Goal: Check status: Check status

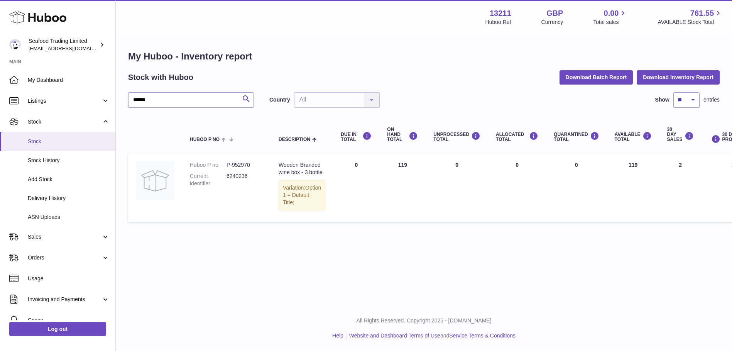
click at [53, 138] on span "Stock" at bounding box center [69, 141] width 82 height 7
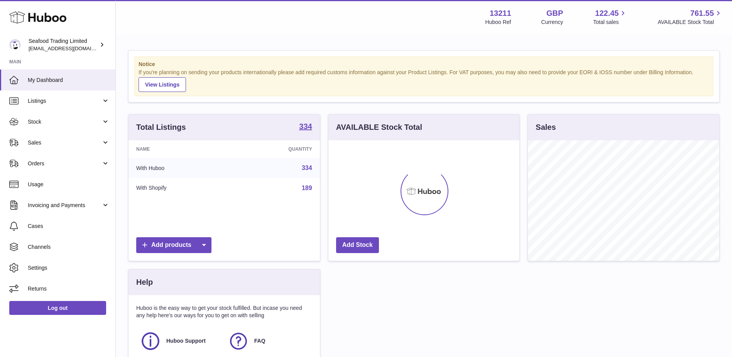
scroll to position [120, 191]
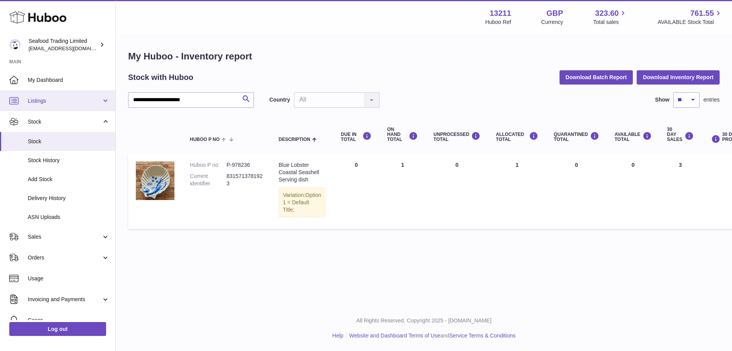
drag, startPoint x: 203, startPoint y: 100, endPoint x: 113, endPoint y: 96, distance: 90.0
click at [113, 96] on div "**********" at bounding box center [366, 175] width 732 height 351
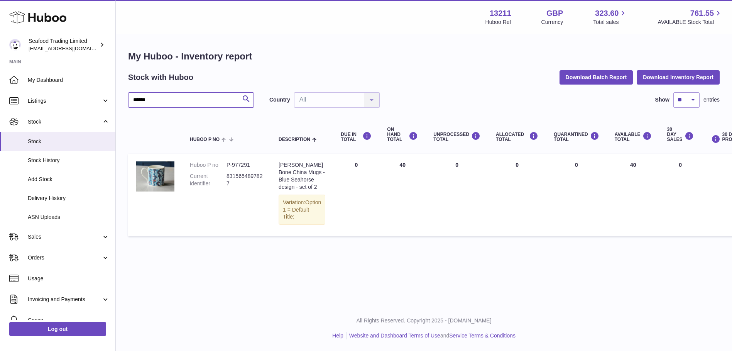
drag, startPoint x: 174, startPoint y: 101, endPoint x: 130, endPoint y: 101, distance: 44.4
click at [130, 101] on input "******" at bounding box center [191, 99] width 126 height 15
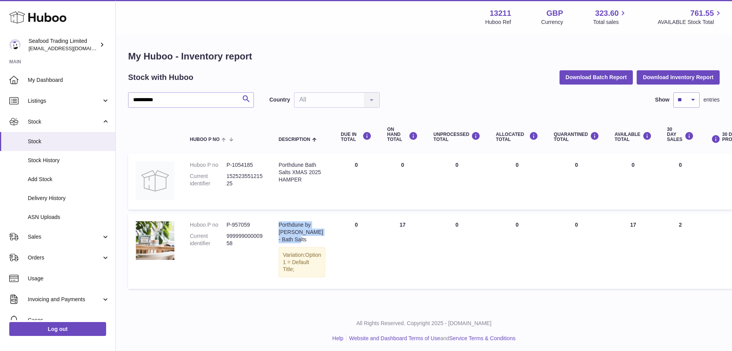
drag, startPoint x: 293, startPoint y: 238, endPoint x: 279, endPoint y: 225, distance: 19.4
click at [279, 225] on div "Porthdune by Jill Stein - Bath Salts" at bounding box center [302, 232] width 47 height 22
copy div "Porthdune by Jill Stein - Bath Salts"
drag, startPoint x: 249, startPoint y: 225, endPoint x: 226, endPoint y: 225, distance: 23.2
click at [226, 225] on dl "Huboo P no P-957059 Current identifier 99999900000958" at bounding box center [226, 236] width 73 height 30
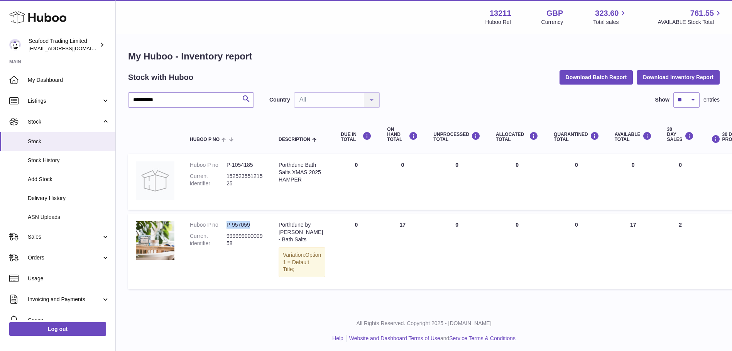
copy dl "P-957059"
drag, startPoint x: 232, startPoint y: 244, endPoint x: 228, endPoint y: 236, distance: 8.8
click at [228, 236] on dd "99999900000958" at bounding box center [244, 239] width 37 height 15
copy dd "99999900000958"
drag, startPoint x: 313, startPoint y: 181, endPoint x: 285, endPoint y: 168, distance: 30.6
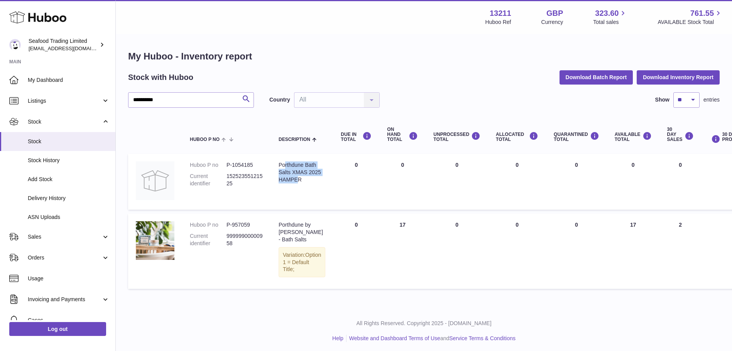
click at [285, 168] on div "Porthdune Bath Salts XMAS 2025 HAMPER" at bounding box center [302, 172] width 47 height 22
drag, startPoint x: 285, startPoint y: 168, endPoint x: 322, endPoint y: 184, distance: 40.1
click at [322, 184] on td "Description Porthdune Bath Salts XMAS 2025 HAMPER" at bounding box center [302, 182] width 62 height 56
drag, startPoint x: 322, startPoint y: 180, endPoint x: 278, endPoint y: 165, distance: 46.4
click at [278, 165] on td "Description Porthdune Bath Salts XMAS 2025 HAMPER" at bounding box center [302, 182] width 62 height 56
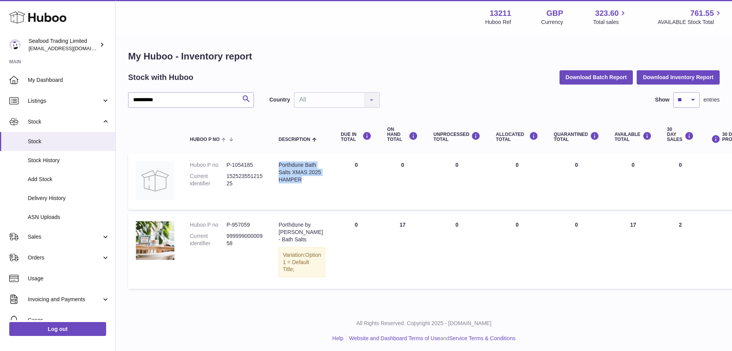
copy div "Porthdune Bath Salts XMAS 2025 HAMPER"
drag, startPoint x: 255, startPoint y: 165, endPoint x: 226, endPoint y: 164, distance: 28.6
click at [226, 164] on dl "Huboo P no P-1054185 Current identifier 15252355121525" at bounding box center [226, 176] width 73 height 30
copy dl "P-1054185"
click at [237, 183] on dd "15252355121525" at bounding box center [244, 179] width 37 height 15
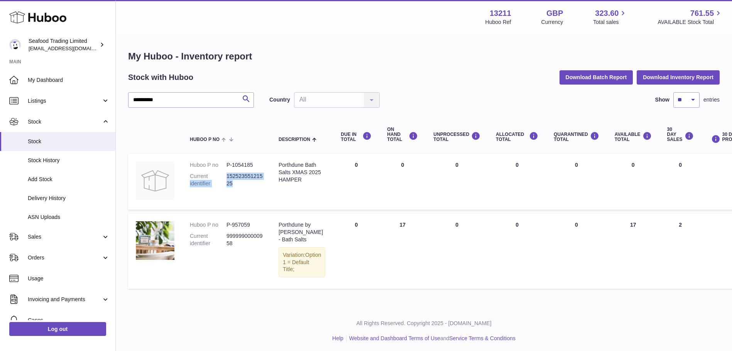
drag, startPoint x: 233, startPoint y: 183, endPoint x: 226, endPoint y: 176, distance: 10.4
click at [226, 176] on dl "Huboo P no P-1054185 Current identifier 15252355121525" at bounding box center [226, 176] width 73 height 30
copy dl "identifier 15252355121525"
click at [233, 182] on dd "15252355121525" at bounding box center [244, 179] width 37 height 15
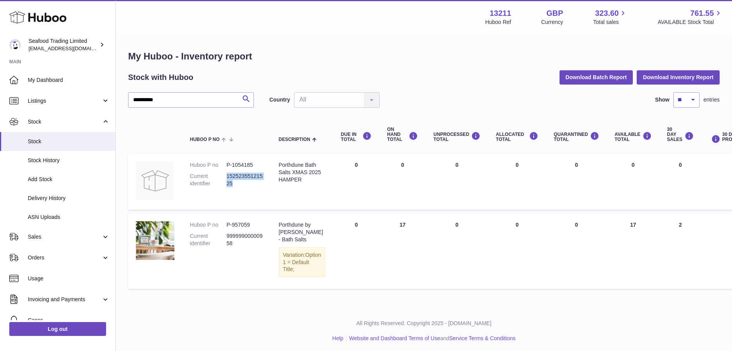
drag, startPoint x: 227, startPoint y: 176, endPoint x: 233, endPoint y: 182, distance: 8.7
click at [233, 182] on dd "15252355121525" at bounding box center [244, 179] width 37 height 15
copy dd "15252355121525"
click at [130, 96] on input "**********" at bounding box center [191, 99] width 126 height 15
click at [160, 102] on input "**********" at bounding box center [191, 99] width 126 height 15
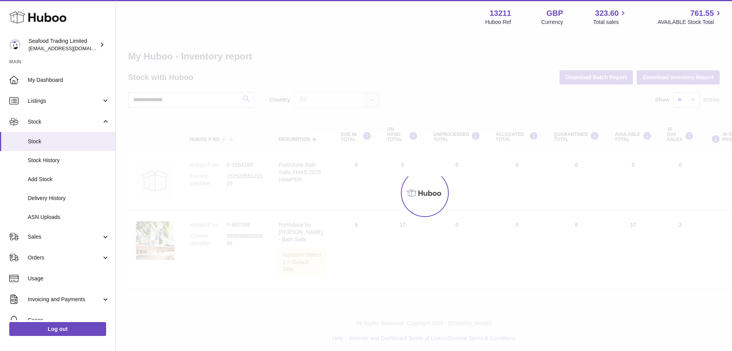
click at [164, 97] on div at bounding box center [424, 193] width 616 height 316
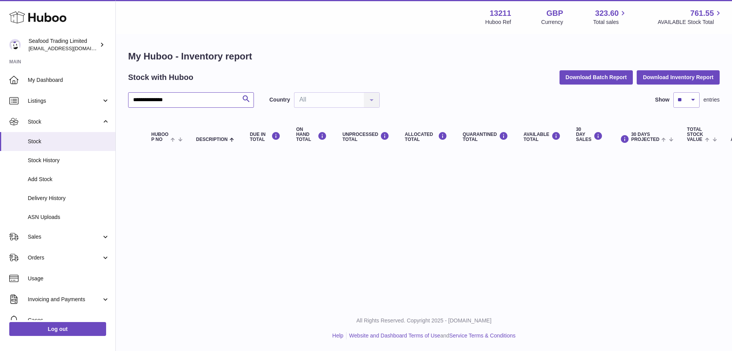
drag, startPoint x: 175, startPoint y: 100, endPoint x: 129, endPoint y: 101, distance: 45.6
click at [129, 101] on input "**********" at bounding box center [191, 99] width 126 height 15
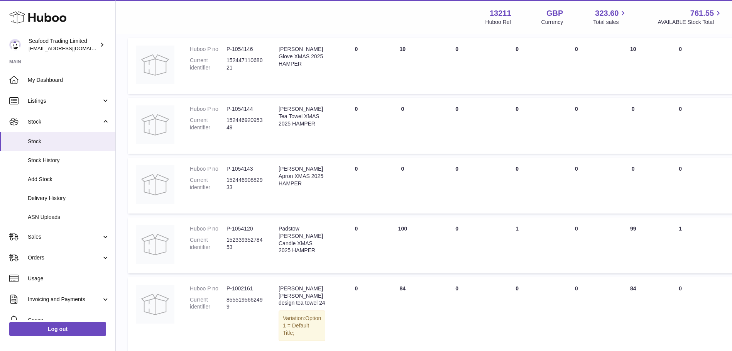
scroll to position [189, 0]
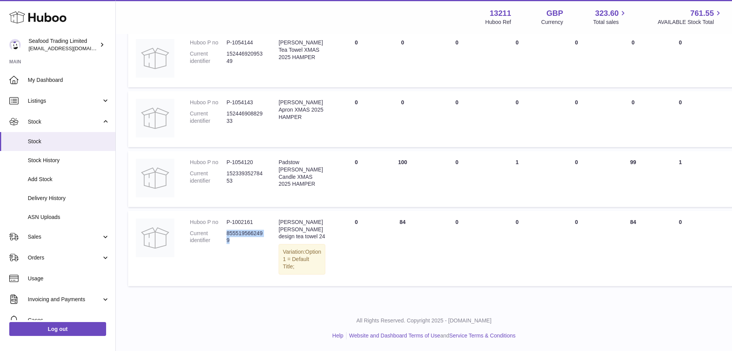
drag, startPoint x: 228, startPoint y: 226, endPoint x: 231, endPoint y: 231, distance: 5.9
click at [231, 231] on dd "8555195662499" at bounding box center [244, 237] width 37 height 15
copy dd "8555195662499"
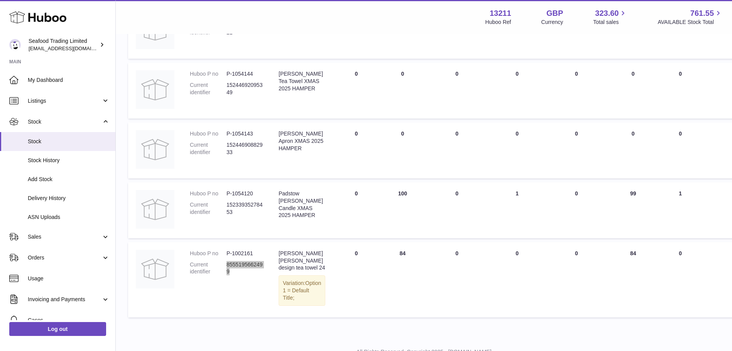
scroll to position [112, 0]
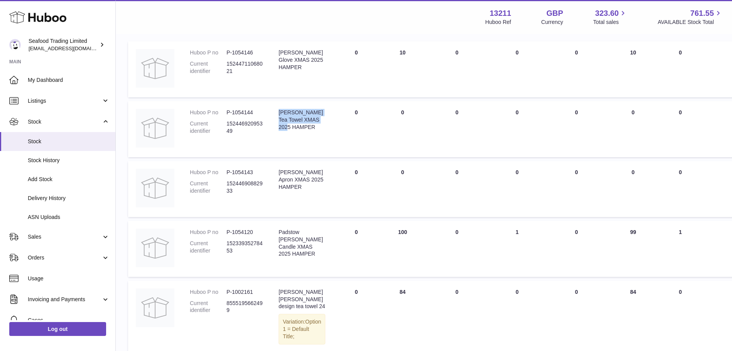
drag, startPoint x: 304, startPoint y: 125, endPoint x: 280, endPoint y: 115, distance: 25.6
click at [280, 115] on div "Holly Tea Towel XMAS 2025 HAMPER" at bounding box center [302, 120] width 47 height 22
copy div "Holly Tea Towel XMAS 2025 HAMPER"
drag, startPoint x: 253, startPoint y: 111, endPoint x: 225, endPoint y: 110, distance: 27.8
click at [225, 110] on dl "Huboo P no P-1054144 Current identifier 15244692095349" at bounding box center [226, 124] width 73 height 30
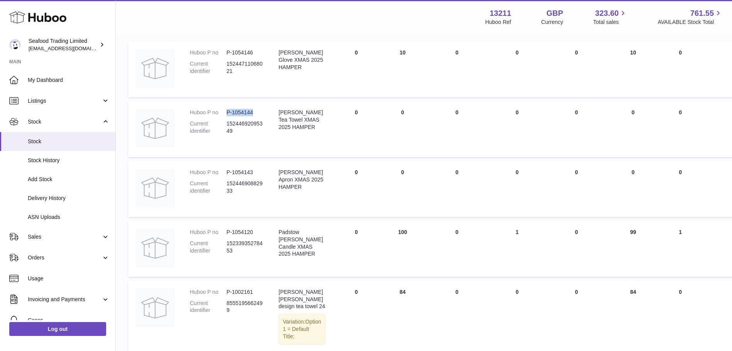
copy dl "P-1054144"
drag, startPoint x: 233, startPoint y: 129, endPoint x: 227, endPoint y: 122, distance: 9.0
click at [227, 122] on dd "15244692095349" at bounding box center [244, 127] width 37 height 15
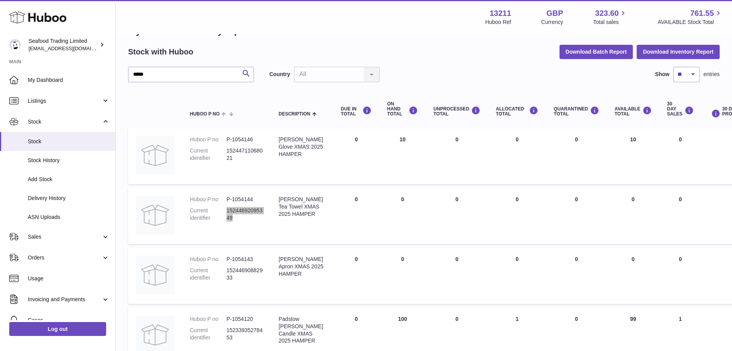
scroll to position [0, 0]
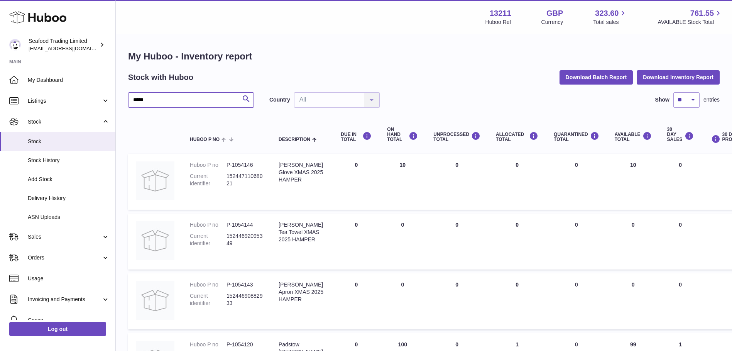
drag, startPoint x: 150, startPoint y: 98, endPoint x: 132, endPoint y: 100, distance: 18.2
click at [132, 100] on input "*****" at bounding box center [191, 99] width 126 height 15
paste input "*"
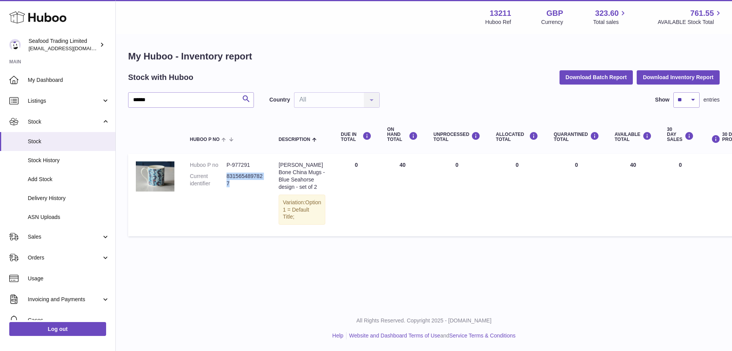
drag, startPoint x: 228, startPoint y: 183, endPoint x: 228, endPoint y: 176, distance: 7.0
click at [228, 176] on dd "8315654897827" at bounding box center [244, 179] width 37 height 15
drag, startPoint x: 202, startPoint y: 96, endPoint x: 126, endPoint y: 98, distance: 75.7
click at [126, 98] on div "My Huboo - Inventory report Stock with Huboo Download Batch Report Download Inv…" at bounding box center [424, 145] width 616 height 221
paste input "text"
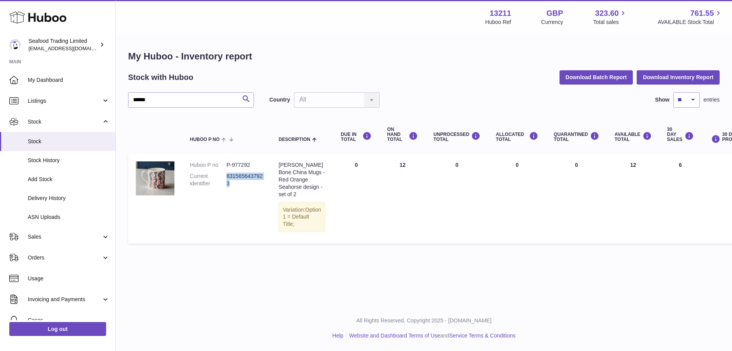
drag, startPoint x: 230, startPoint y: 183, endPoint x: 228, endPoint y: 179, distance: 4.0
click at [228, 179] on dd "8315656437923" at bounding box center [244, 179] width 37 height 15
drag, startPoint x: 204, startPoint y: 100, endPoint x: 130, endPoint y: 101, distance: 74.5
click at [130, 101] on input "******" at bounding box center [191, 99] width 126 height 15
paste input "*"
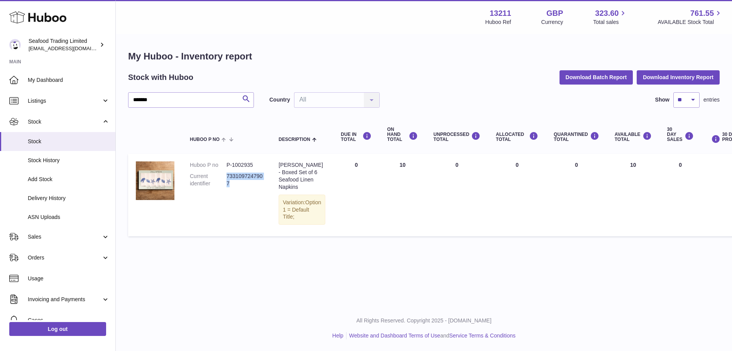
drag, startPoint x: 232, startPoint y: 180, endPoint x: 226, endPoint y: 176, distance: 7.2
click at [226, 176] on dd "7331097247907" at bounding box center [244, 179] width 37 height 15
drag, startPoint x: 162, startPoint y: 103, endPoint x: 122, endPoint y: 102, distance: 40.1
click at [122, 102] on div "My Huboo - Inventory report Stock with Huboo Download Batch Report Download Inv…" at bounding box center [424, 145] width 616 height 221
paste input "text"
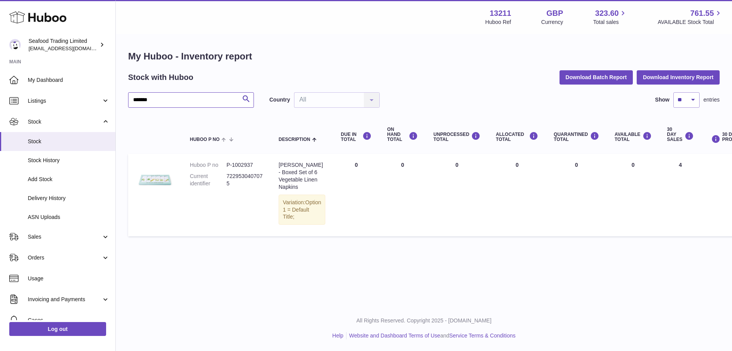
drag, startPoint x: 162, startPoint y: 101, endPoint x: 127, endPoint y: 100, distance: 35.9
click at [127, 100] on div "My Huboo - Inventory report Stock with Huboo Download Batch Report Download Inv…" at bounding box center [424, 145] width 616 height 221
paste input "text"
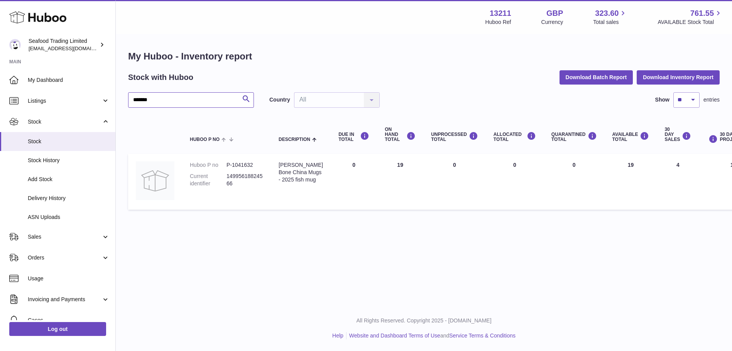
drag, startPoint x: 171, startPoint y: 100, endPoint x: 130, endPoint y: 99, distance: 41.3
click at [130, 99] on input "*******" at bounding box center [191, 99] width 126 height 15
click at [169, 103] on input "*******" at bounding box center [191, 99] width 126 height 15
click at [241, 98] on button "Search" at bounding box center [245, 99] width 15 height 15
click at [245, 96] on icon "submit" at bounding box center [246, 99] width 9 height 10
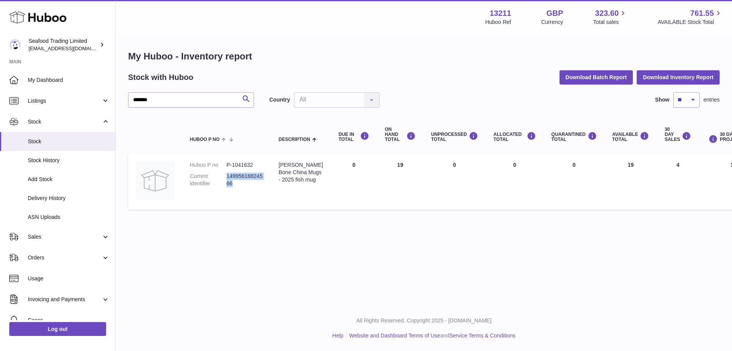
drag, startPoint x: 233, startPoint y: 181, endPoint x: 227, endPoint y: 177, distance: 6.9
click at [227, 177] on dd "14995618824566" at bounding box center [244, 179] width 37 height 15
click at [300, 183] on div "Kate Stein Bone China Mugs - 2025 fish mug" at bounding box center [301, 172] width 44 height 22
drag, startPoint x: 301, startPoint y: 186, endPoint x: 279, endPoint y: 164, distance: 30.6
click at [279, 164] on div "Kate Stein Bone China Mugs - 2025 fish mug" at bounding box center [301, 172] width 44 height 22
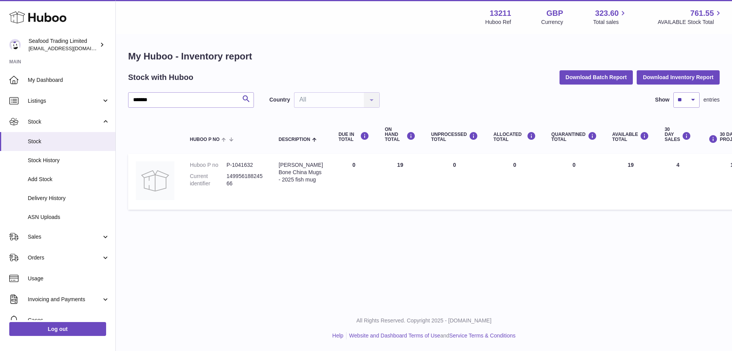
click at [359, 176] on td "DUE IN Total 0" at bounding box center [354, 182] width 46 height 56
drag, startPoint x: 233, startPoint y: 181, endPoint x: 226, endPoint y: 176, distance: 7.8
click at [226, 176] on dd "14995618824566" at bounding box center [244, 179] width 37 height 15
click at [305, 183] on div "Kate Stein Bone China Mugs - 2025 fish mug" at bounding box center [301, 172] width 44 height 22
drag, startPoint x: 299, startPoint y: 189, endPoint x: 279, endPoint y: 166, distance: 30.3
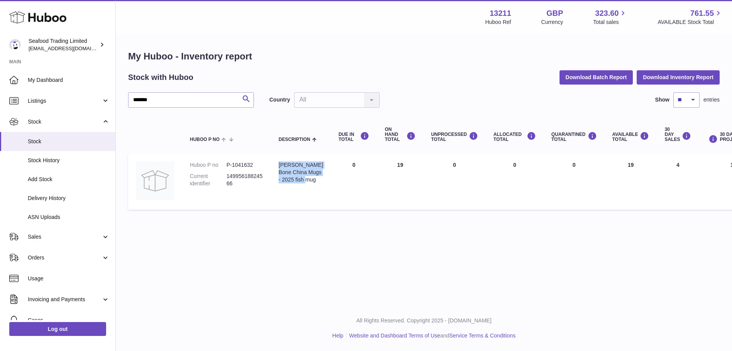
click at [279, 166] on div "Kate Stein Bone China Mugs - 2025 fish mug" at bounding box center [301, 172] width 44 height 22
click at [302, 183] on div "Kate Stein Bone China Mugs - 2025 fish mug" at bounding box center [301, 172] width 44 height 22
click at [300, 183] on div "Kate Stein Bone China Mugs - 2025 fish mug" at bounding box center [301, 172] width 44 height 22
drag, startPoint x: 300, startPoint y: 188, endPoint x: 279, endPoint y: 163, distance: 32.7
click at [279, 163] on div "Kate Stein Bone China Mugs - 2025 fish mug" at bounding box center [301, 172] width 44 height 22
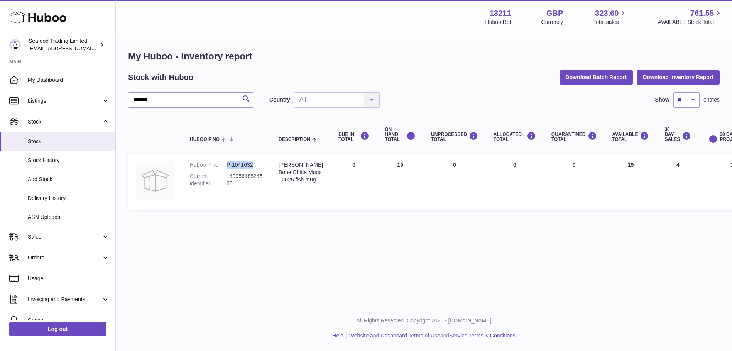
drag, startPoint x: 252, startPoint y: 164, endPoint x: 225, endPoint y: 163, distance: 27.4
click at [225, 163] on dl "Huboo P no P-1041632 Current identifier 14995618824566" at bounding box center [226, 176] width 73 height 30
click at [233, 182] on dd "14995618824566" at bounding box center [244, 179] width 37 height 15
drag, startPoint x: 233, startPoint y: 182, endPoint x: 227, endPoint y: 176, distance: 8.5
click at [227, 176] on dd "14995618824566" at bounding box center [244, 179] width 37 height 15
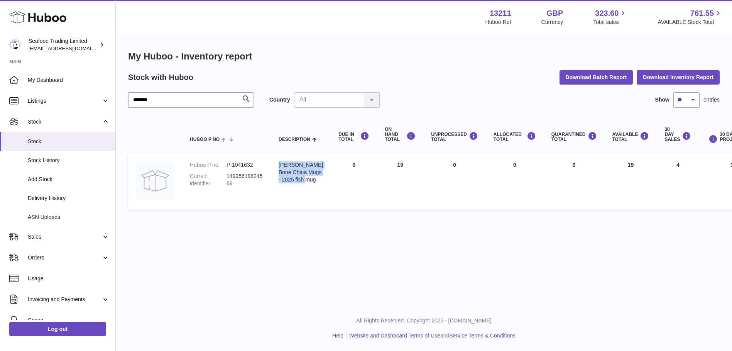
drag, startPoint x: 302, startPoint y: 189, endPoint x: 278, endPoint y: 166, distance: 33.0
click at [278, 166] on td "Description Kate Stein Bone China Mugs - 2025 fish mug" at bounding box center [301, 182] width 60 height 56
drag, startPoint x: 167, startPoint y: 98, endPoint x: 135, endPoint y: 100, distance: 32.9
click at [135, 100] on input "*******" at bounding box center [191, 99] width 126 height 15
paste input "**********"
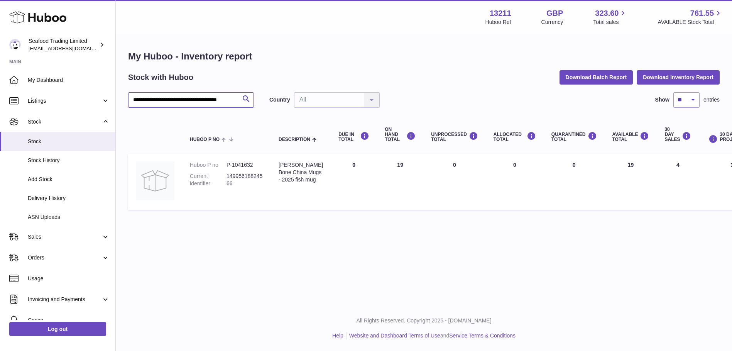
scroll to position [0, 6]
drag, startPoint x: 203, startPoint y: 99, endPoint x: 287, endPoint y: 99, distance: 83.7
click at [287, 99] on div "**********" at bounding box center [424, 99] width 592 height 15
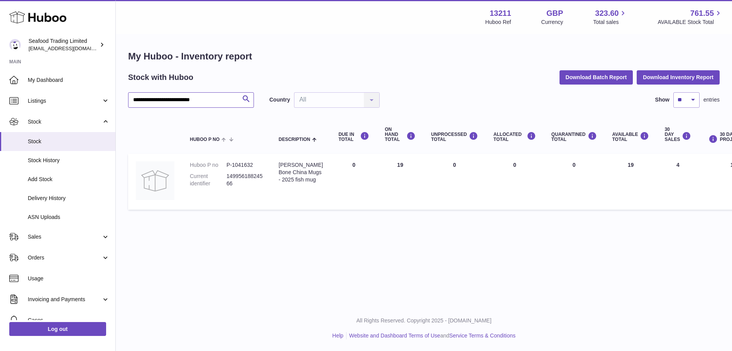
drag, startPoint x: 162, startPoint y: 98, endPoint x: 126, endPoint y: 100, distance: 36.3
click at [126, 100] on div "**********" at bounding box center [424, 132] width 616 height 194
type input "**********"
drag, startPoint x: 181, startPoint y: 102, endPoint x: 133, endPoint y: 103, distance: 48.2
click at [133, 103] on input "**********" at bounding box center [191, 99] width 126 height 15
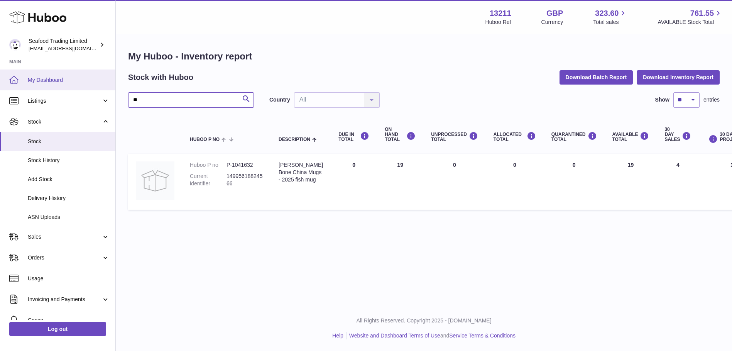
type input "**"
click at [42, 80] on span "My Dashboard" at bounding box center [69, 79] width 82 height 7
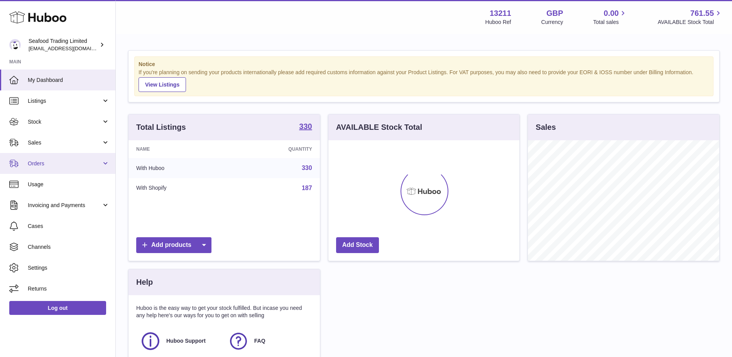
scroll to position [120, 191]
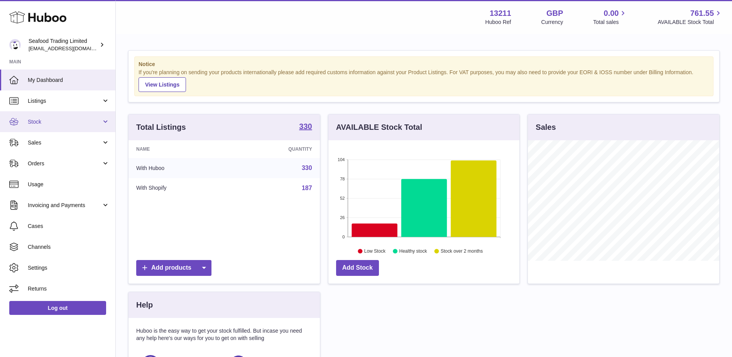
click at [39, 113] on link "Stock" at bounding box center [57, 121] width 115 height 21
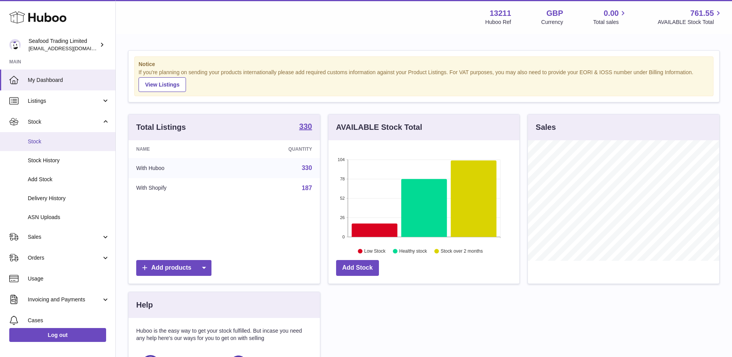
click at [43, 135] on link "Stock" at bounding box center [57, 141] width 115 height 19
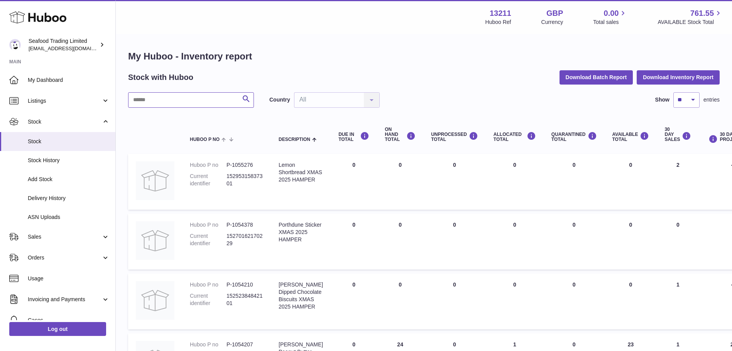
click at [144, 98] on input "text" at bounding box center [191, 99] width 126 height 15
paste input "**********"
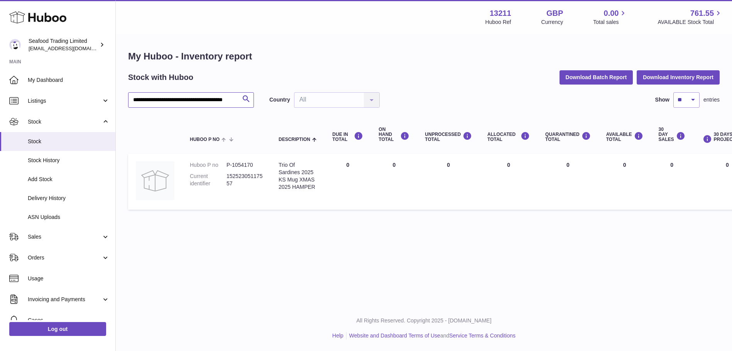
type input "**********"
drag, startPoint x: 322, startPoint y: 188, endPoint x: 279, endPoint y: 165, distance: 48.3
click at [279, 165] on td "Description Trio Of Sardines 2025 KS Mug XMAS 2025 HAMPER" at bounding box center [298, 182] width 54 height 56
copy div "Trio Of Sardines 2025 KS Mug XMAS 2025 HAMPER"
click at [257, 163] on dd "P-1054170" at bounding box center [244, 164] width 37 height 7
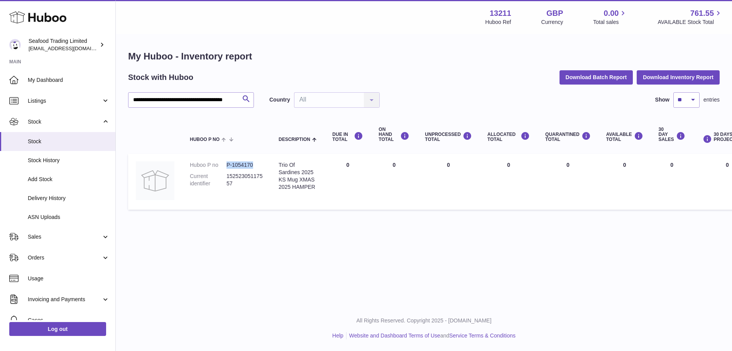
drag, startPoint x: 257, startPoint y: 163, endPoint x: 226, endPoint y: 162, distance: 30.5
click at [226, 162] on dd "P-1054170" at bounding box center [244, 164] width 37 height 7
copy dd "P-1054170"
click at [232, 185] on dd "15252305117557" at bounding box center [244, 179] width 37 height 15
drag, startPoint x: 232, startPoint y: 183, endPoint x: 228, endPoint y: 178, distance: 6.3
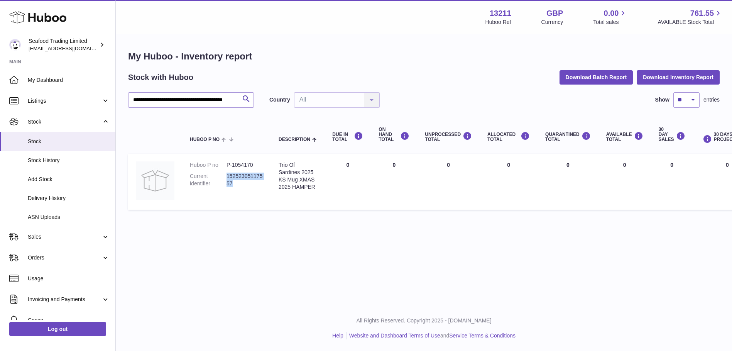
click at [228, 178] on dd "15252305117557" at bounding box center [244, 179] width 37 height 15
copy dd "15252305117557"
click at [42, 144] on span "Stock" at bounding box center [69, 141] width 82 height 7
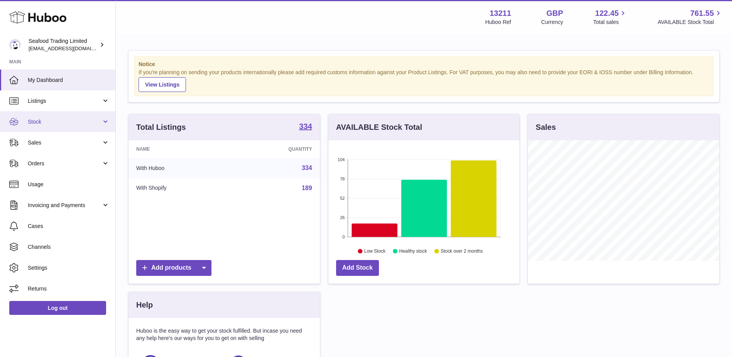
scroll to position [120, 191]
click at [42, 137] on link "Sales" at bounding box center [57, 142] width 115 height 21
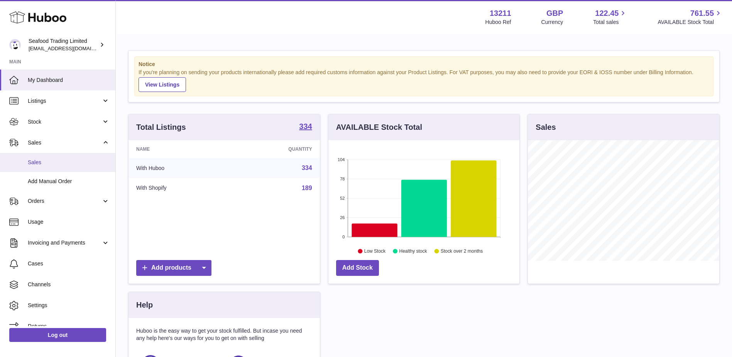
click at [42, 164] on span "Sales" at bounding box center [69, 162] width 82 height 7
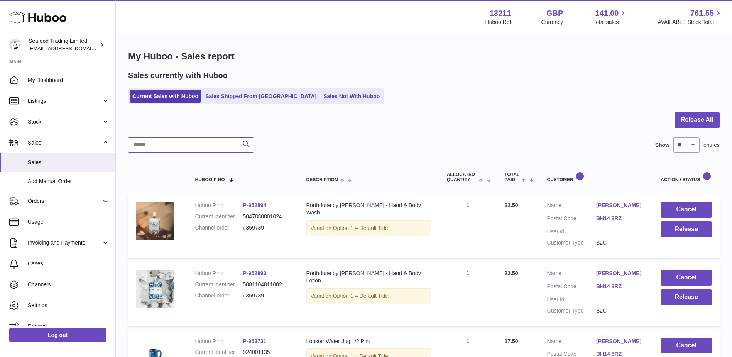
click at [157, 147] on input "text" at bounding box center [191, 144] width 126 height 15
paste input "******"
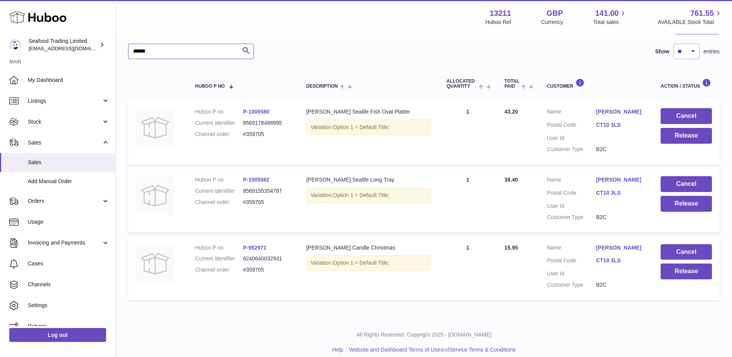
scroll to position [101, 0]
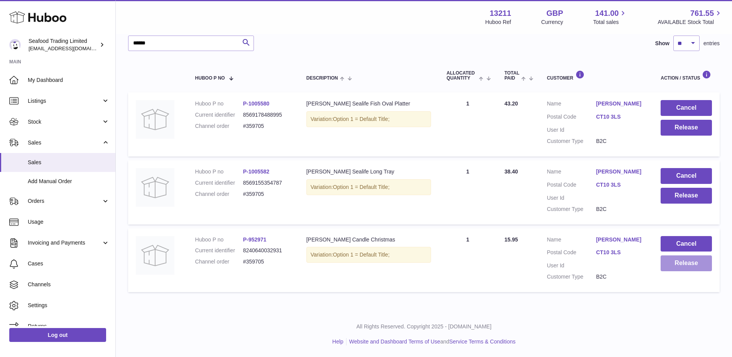
click at [679, 263] on button "Release" at bounding box center [686, 263] width 51 height 16
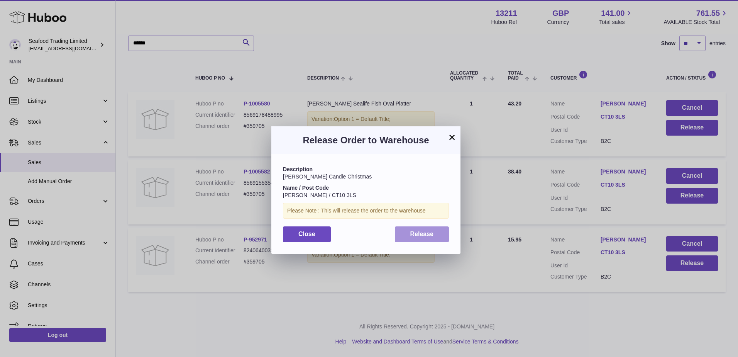
click at [434, 231] on button "Release" at bounding box center [422, 234] width 54 height 16
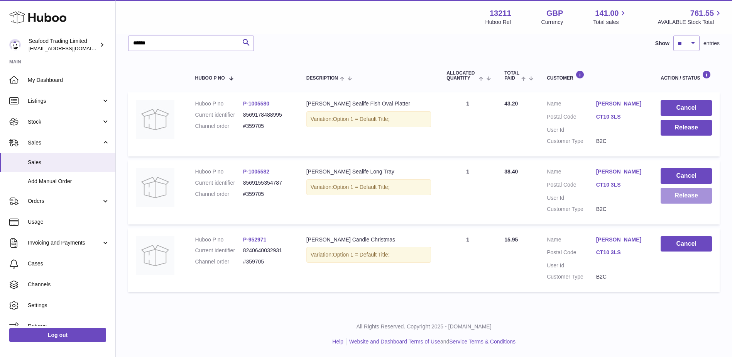
click at [676, 189] on button "Release" at bounding box center [686, 196] width 51 height 16
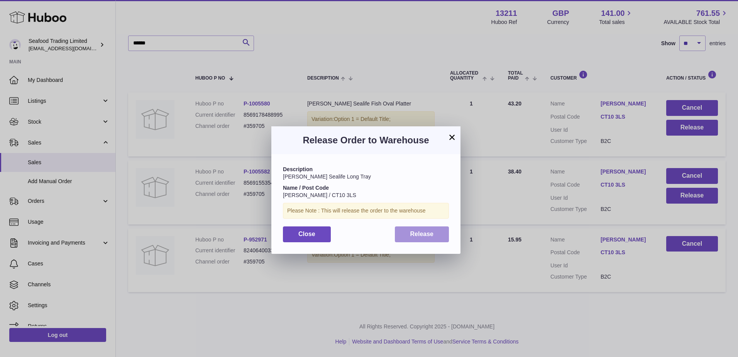
click at [436, 228] on button "Release" at bounding box center [422, 234] width 54 height 16
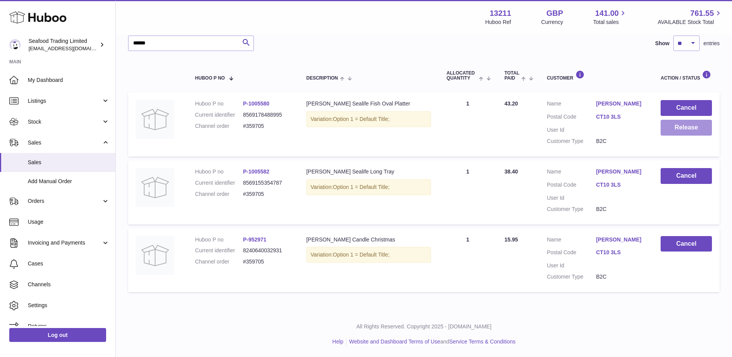
click at [674, 127] on button "Release" at bounding box center [686, 128] width 51 height 16
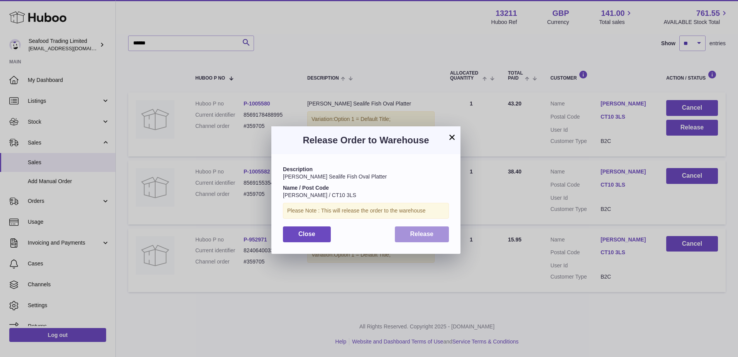
click at [433, 232] on span "Release" at bounding box center [422, 233] width 24 height 7
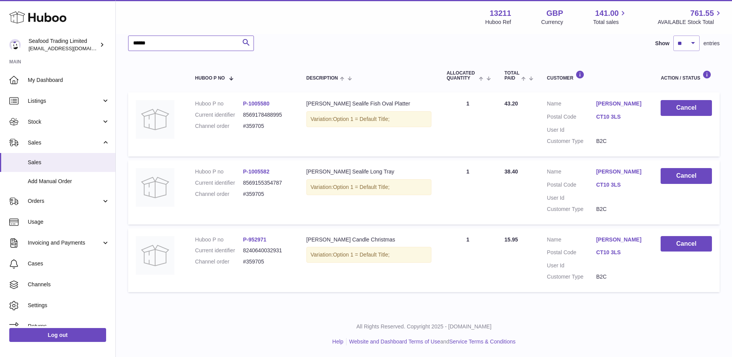
drag, startPoint x: 164, startPoint y: 47, endPoint x: 123, endPoint y: 49, distance: 41.0
click at [123, 49] on div "My Huboo - Sales report Sales currently with Huboo Current Sales with Huboo Sal…" at bounding box center [424, 122] width 616 height 378
paste input "text"
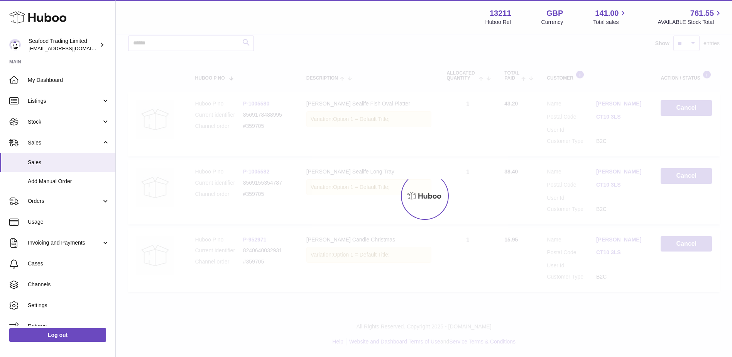
scroll to position [34, 0]
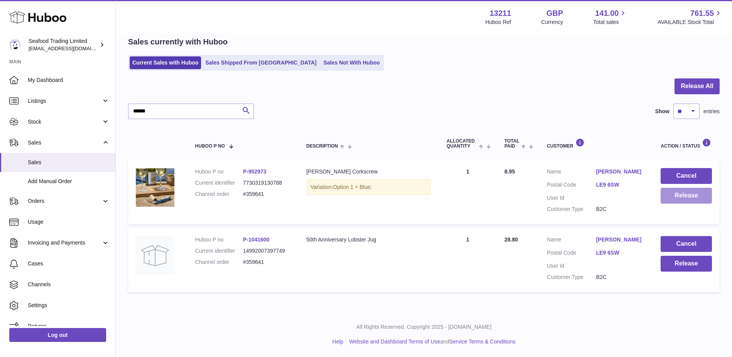
click at [665, 195] on button "Release" at bounding box center [686, 196] width 51 height 16
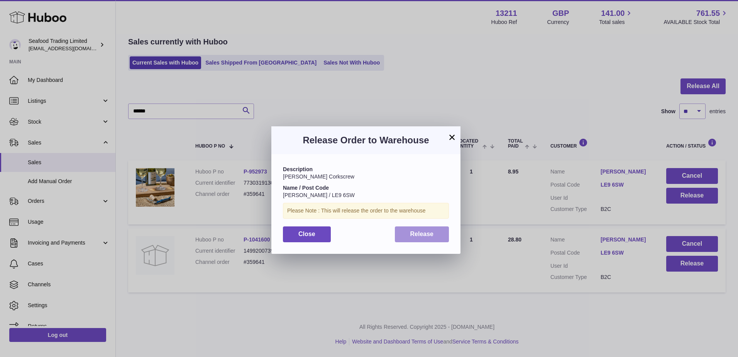
click at [418, 237] on button "Release" at bounding box center [422, 234] width 54 height 16
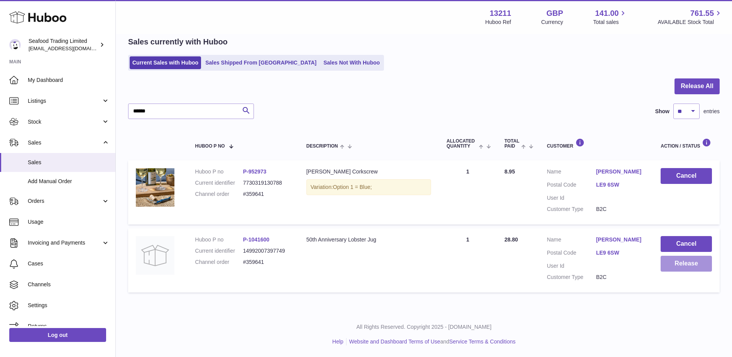
click at [675, 265] on button "Release" at bounding box center [686, 263] width 51 height 16
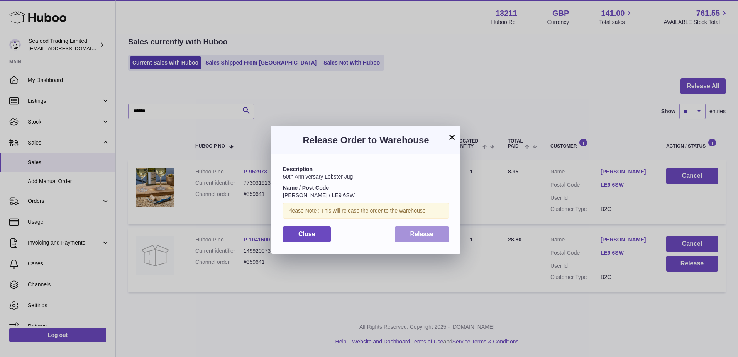
click at [416, 229] on button "Release" at bounding box center [422, 234] width 54 height 16
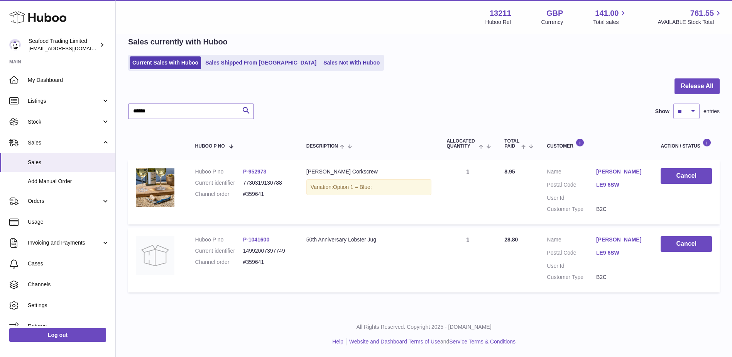
drag, startPoint x: 158, startPoint y: 112, endPoint x: 123, endPoint y: 110, distance: 34.8
click at [123, 110] on div "My Huboo - Sales report Sales currently with Huboo Current Sales with Huboo Sal…" at bounding box center [424, 156] width 616 height 310
paste input "text"
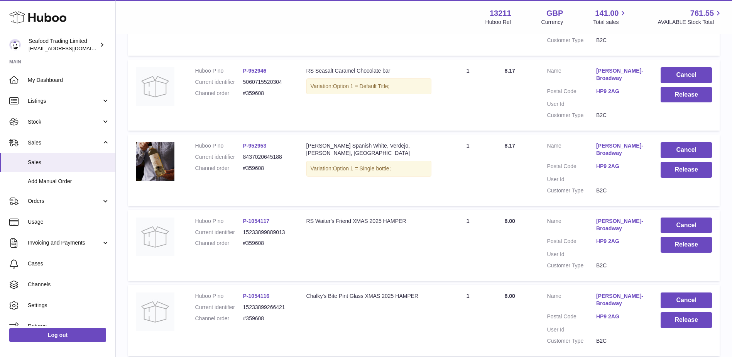
scroll to position [344, 0]
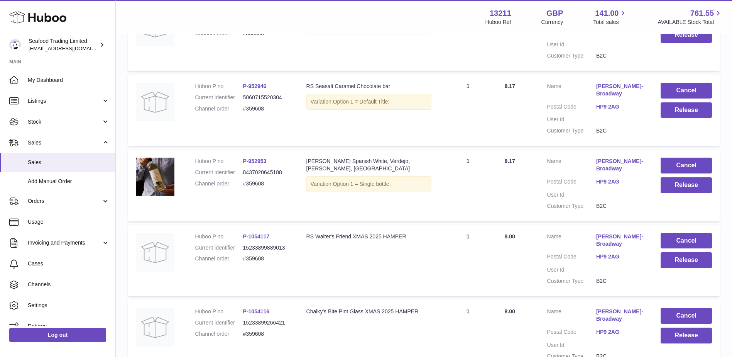
type input "******"
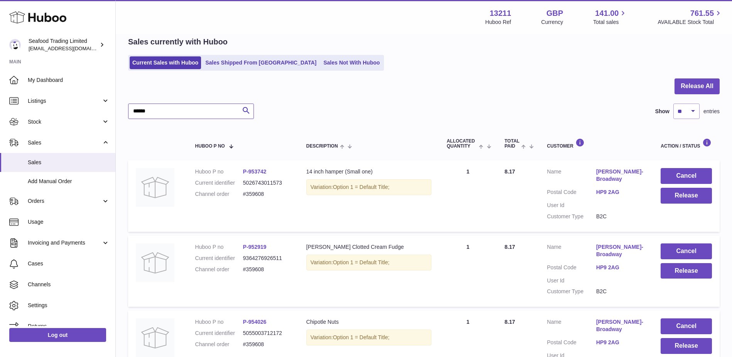
scroll to position [0, 0]
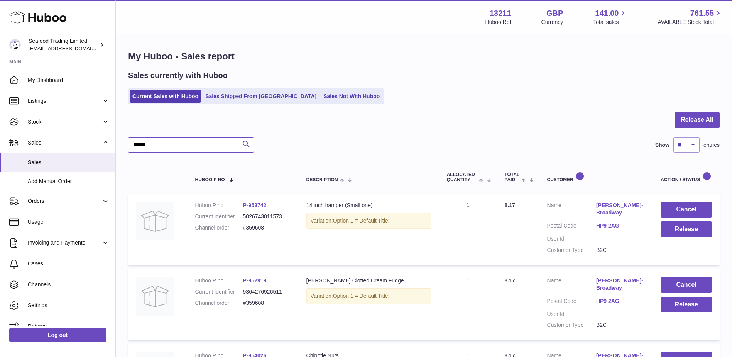
drag, startPoint x: 167, startPoint y: 143, endPoint x: 124, endPoint y: 142, distance: 42.5
click at [165, 141] on input "******" at bounding box center [191, 144] width 126 height 15
click at [246, 140] on icon "submit" at bounding box center [246, 144] width 9 height 10
click at [245, 143] on icon "submit" at bounding box center [246, 144] width 9 height 10
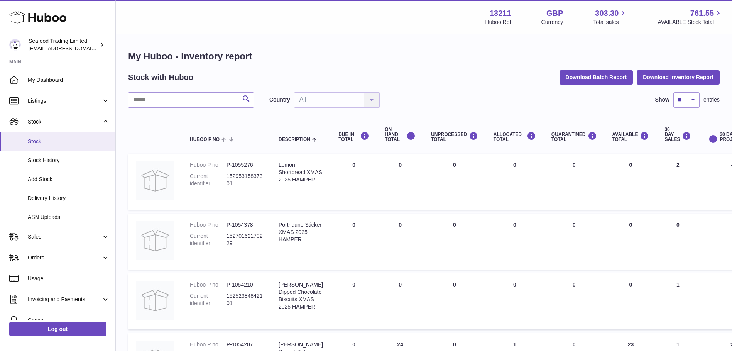
click at [46, 139] on span "Stock" at bounding box center [69, 141] width 82 height 7
click at [45, 234] on span "Sales" at bounding box center [65, 236] width 74 height 7
click at [48, 241] on link "Sales" at bounding box center [57, 236] width 115 height 21
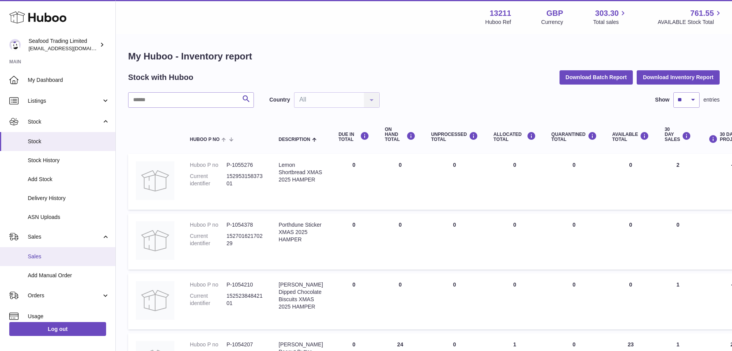
click at [42, 254] on span "Sales" at bounding box center [69, 256] width 82 height 7
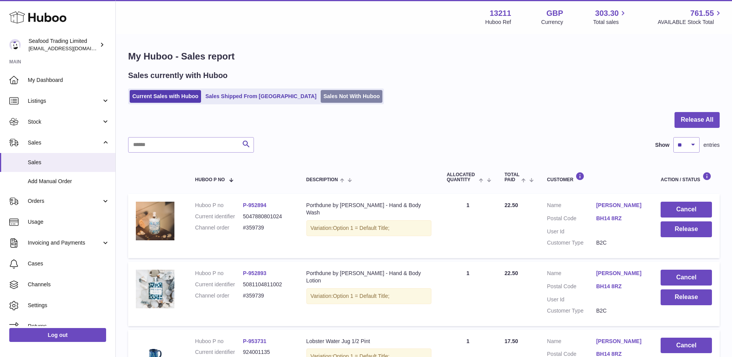
click at [321, 90] on link "Sales Not With Huboo" at bounding box center [352, 96] width 62 height 13
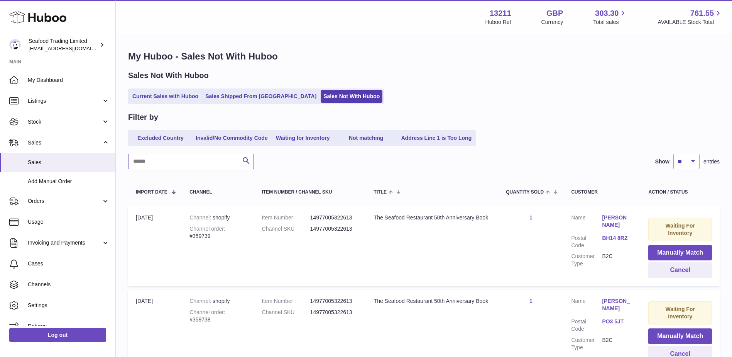
drag, startPoint x: 163, startPoint y: 168, endPoint x: 166, endPoint y: 160, distance: 8.5
click at [164, 164] on input "text" at bounding box center [191, 161] width 126 height 15
click at [166, 160] on input "text" at bounding box center [191, 161] width 126 height 15
paste input "******"
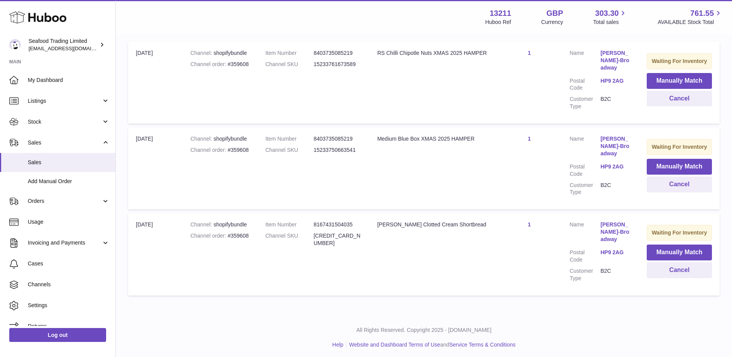
scroll to position [167, 0]
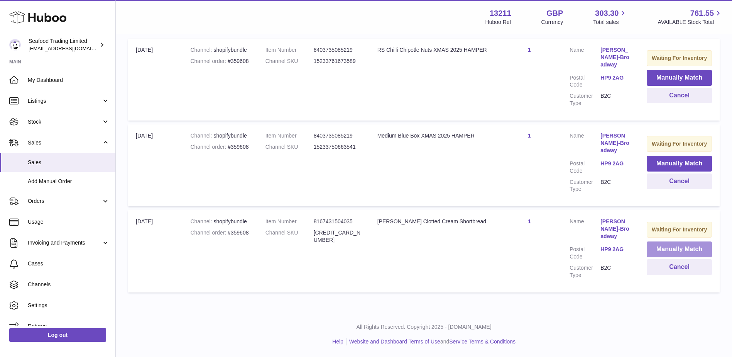
type input "******"
click at [659, 248] on button "Manually Match" at bounding box center [679, 249] width 65 height 16
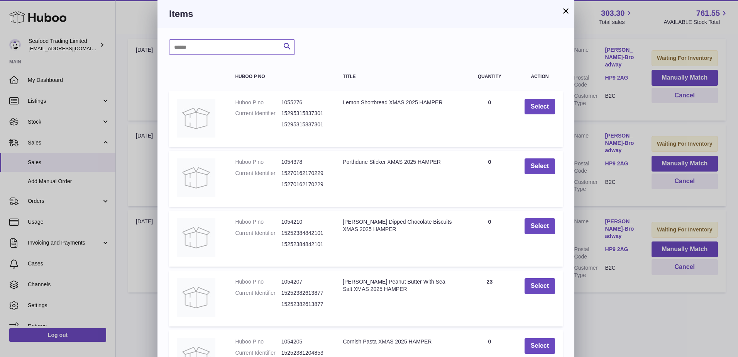
click at [235, 46] on input "text" at bounding box center [232, 46] width 126 height 15
type input "*****"
click at [293, 46] on button "Search" at bounding box center [286, 46] width 15 height 15
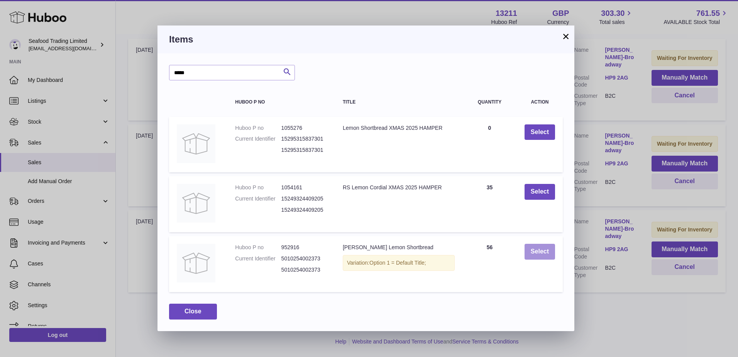
click at [541, 254] on button "Select" at bounding box center [539, 251] width 30 height 16
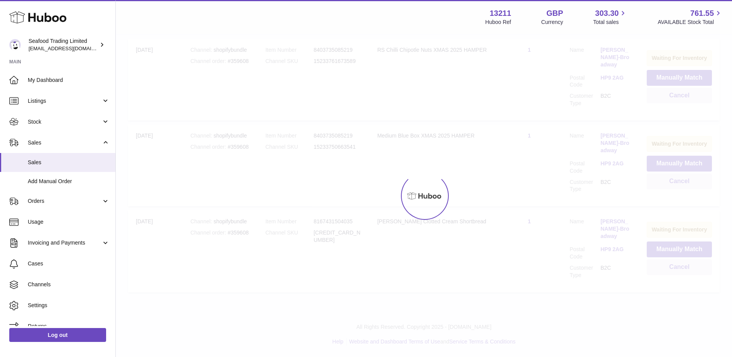
scroll to position [82, 0]
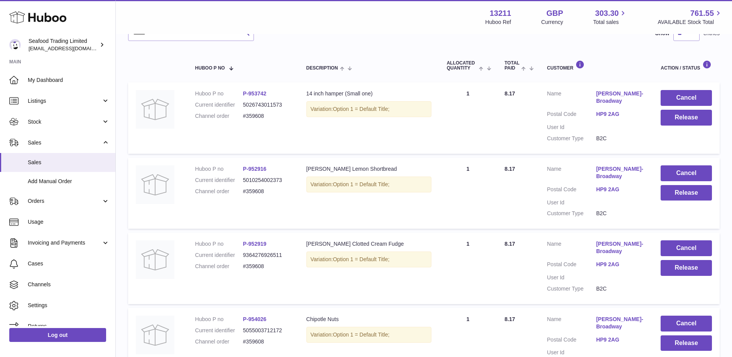
scroll to position [116, 0]
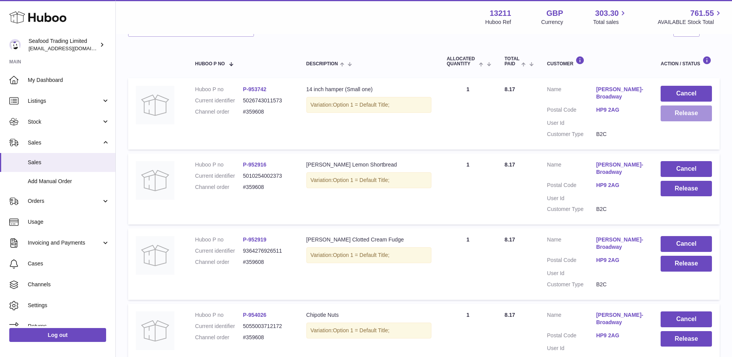
click at [678, 113] on button "Release" at bounding box center [686, 113] width 51 height 16
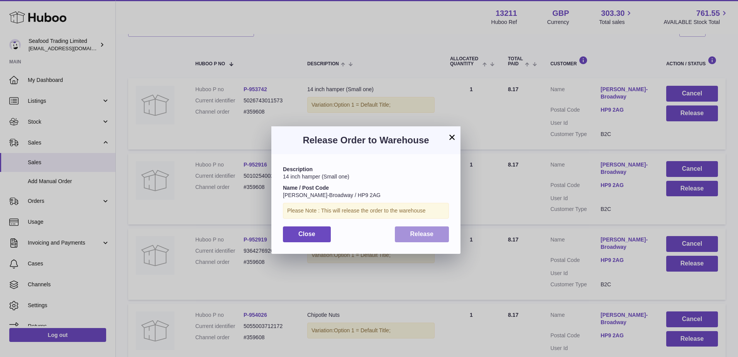
click at [425, 232] on span "Release" at bounding box center [422, 233] width 24 height 7
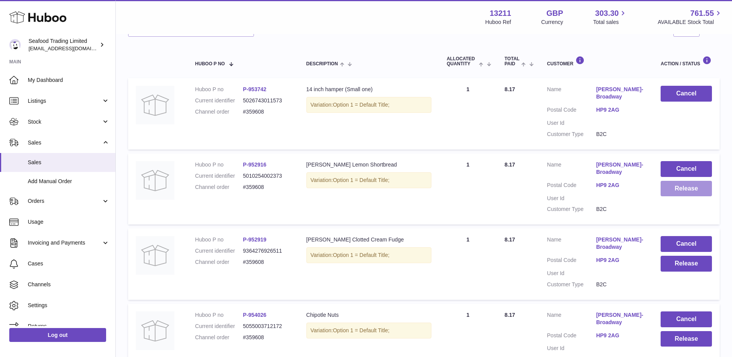
click at [669, 191] on button "Release" at bounding box center [686, 189] width 51 height 16
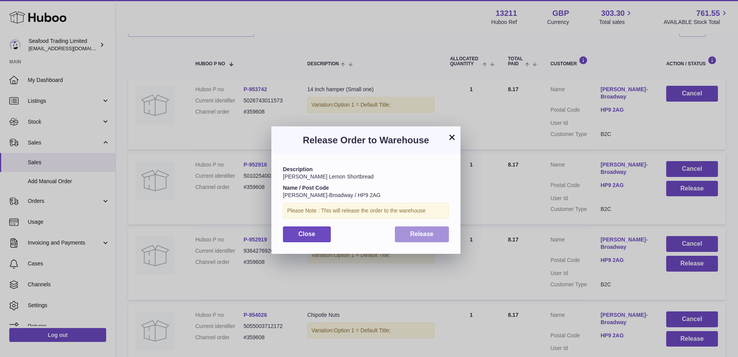
click at [430, 233] on span "Release" at bounding box center [422, 233] width 24 height 7
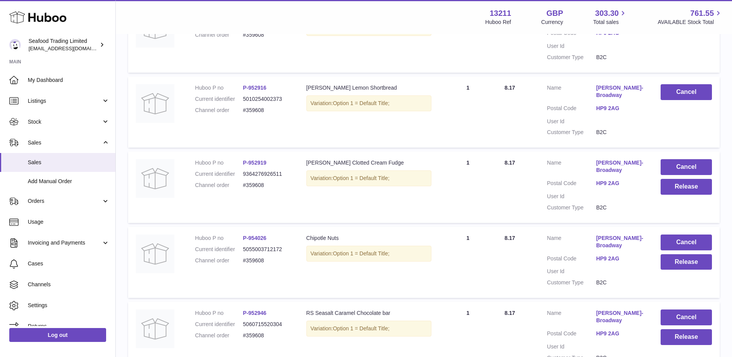
scroll to position [193, 0]
click at [675, 186] on button "Release" at bounding box center [686, 186] width 51 height 16
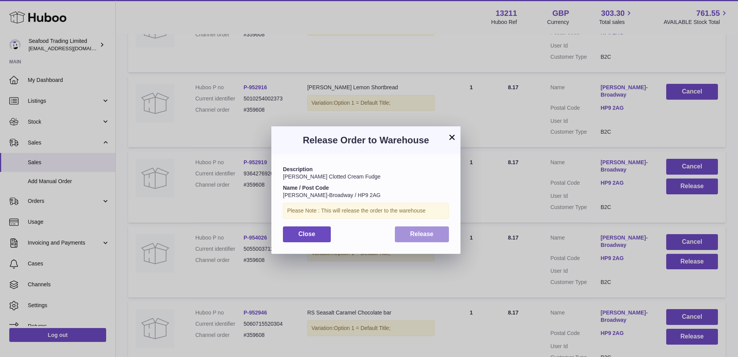
click at [444, 228] on button "Release" at bounding box center [422, 234] width 54 height 16
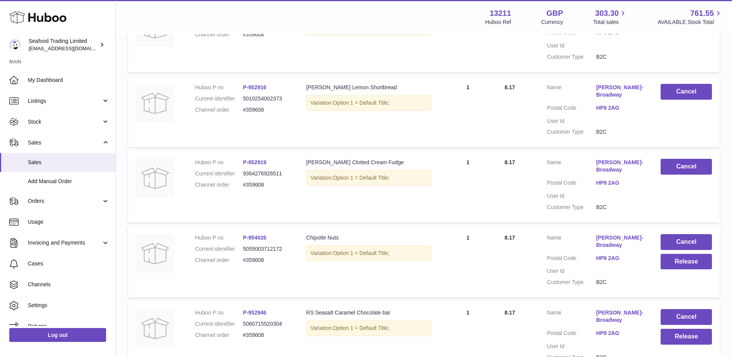
scroll to position [232, 0]
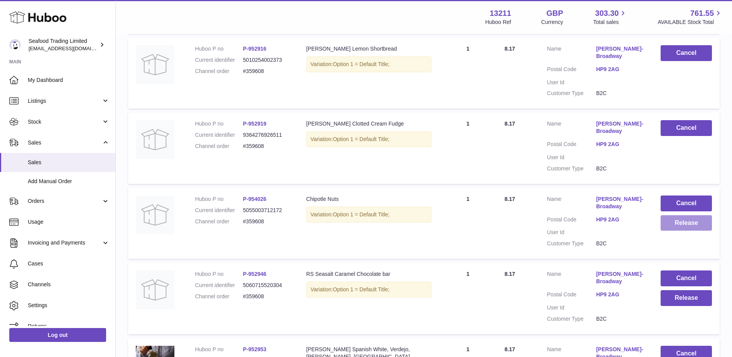
click at [688, 228] on button "Release" at bounding box center [686, 223] width 51 height 16
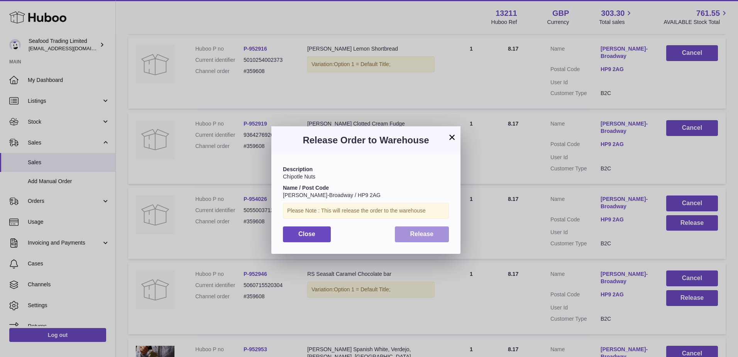
click at [434, 233] on button "Release" at bounding box center [422, 234] width 54 height 16
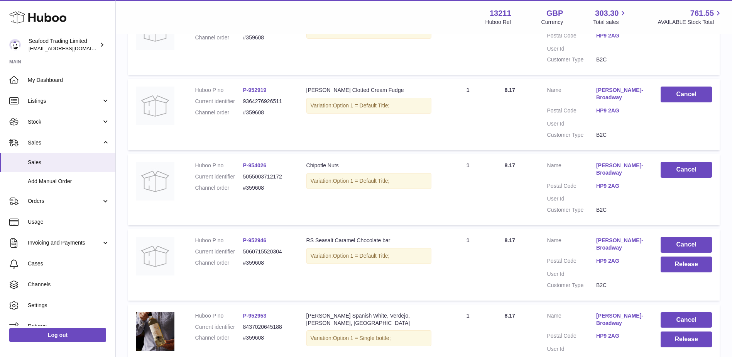
scroll to position [309, 0]
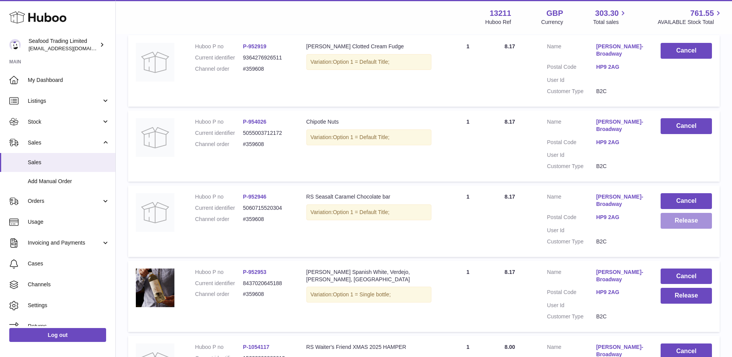
click at [691, 222] on button "Release" at bounding box center [686, 221] width 51 height 16
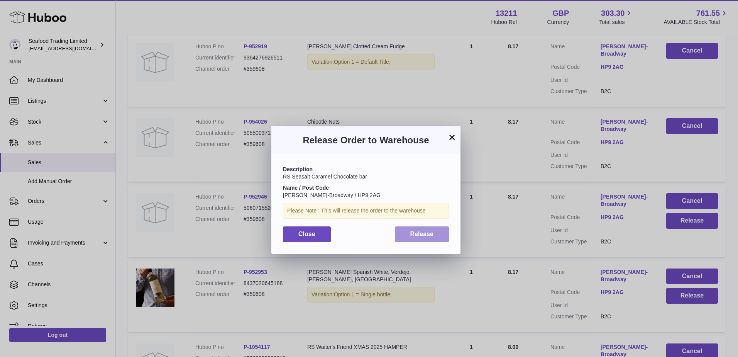
click at [424, 232] on span "Release" at bounding box center [422, 233] width 24 height 7
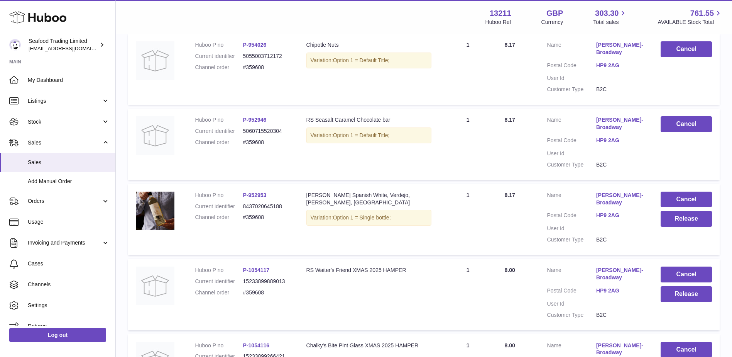
scroll to position [386, 0]
click at [671, 217] on button "Release" at bounding box center [686, 218] width 51 height 16
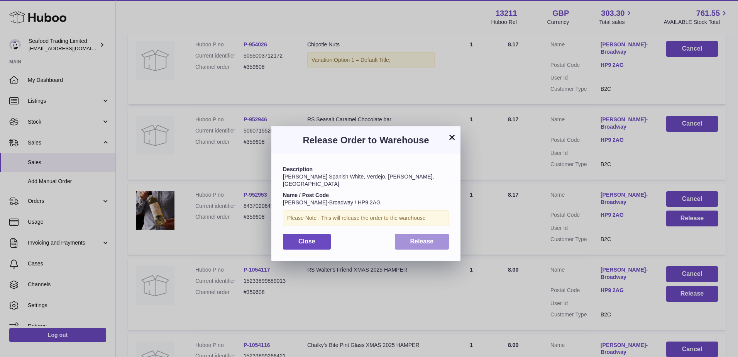
click at [436, 236] on button "Release" at bounding box center [422, 241] width 54 height 16
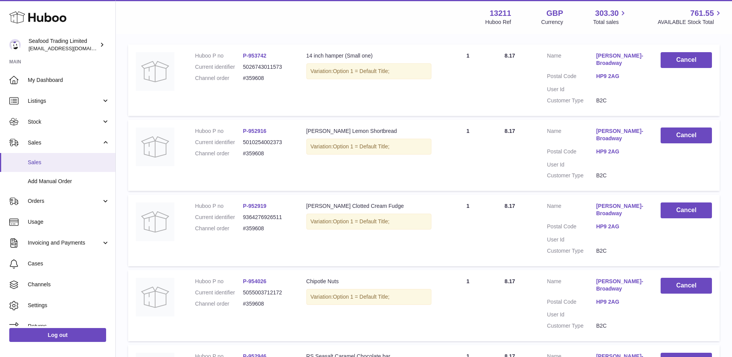
scroll to position [149, 0]
click at [41, 124] on span "Stock" at bounding box center [65, 121] width 74 height 7
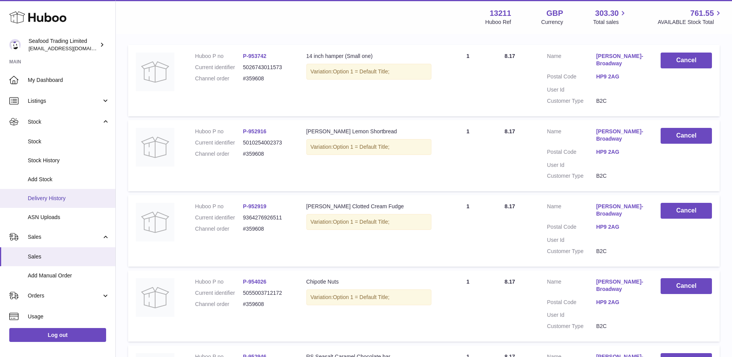
click at [51, 194] on span "Delivery History" at bounding box center [69, 197] width 82 height 7
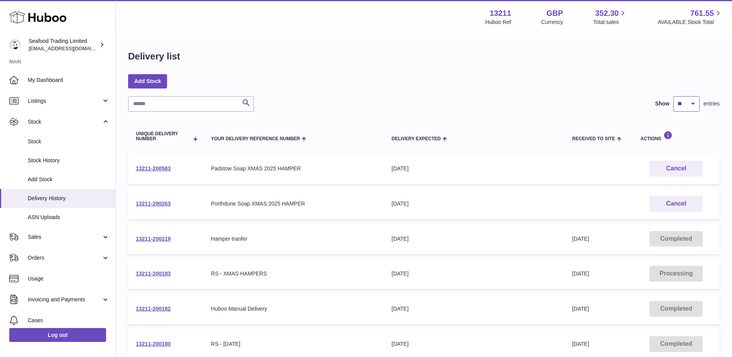
click at [684, 102] on select "** ** ** ***" at bounding box center [686, 103] width 26 height 15
select select "**"
click at [673, 96] on select "** ** ** ***" at bounding box center [686, 103] width 26 height 15
click at [165, 107] on input "text" at bounding box center [191, 103] width 126 height 15
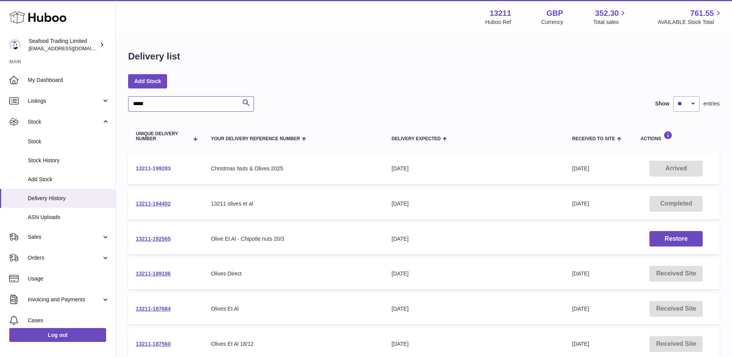
type input "*****"
click at [154, 166] on link "13211-199283" at bounding box center [153, 168] width 35 height 6
drag, startPoint x: 147, startPoint y: 103, endPoint x: 125, endPoint y: 103, distance: 21.6
click at [125, 103] on div "Delivery list Add Stock ***** Search Show ** ** ** *** entries Unique Delivery …" at bounding box center [424, 259] width 616 height 449
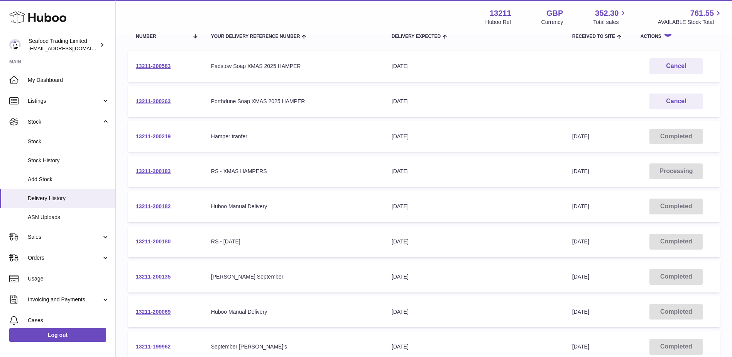
scroll to position [116, 0]
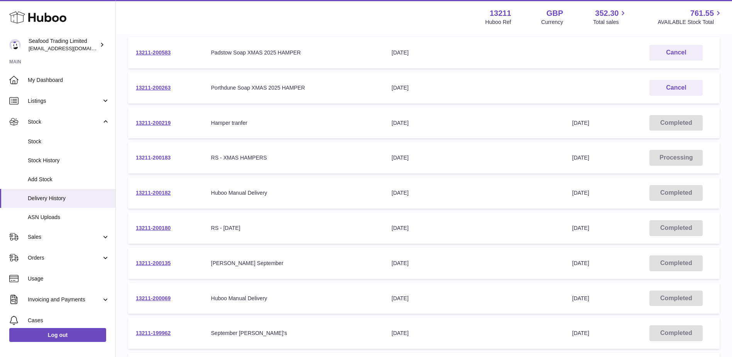
click at [154, 157] on link "13211-200183" at bounding box center [153, 157] width 35 height 6
click at [149, 158] on link "13211-200183" at bounding box center [153, 157] width 35 height 6
click at [137, 226] on link "13211-200180" at bounding box center [153, 228] width 35 height 6
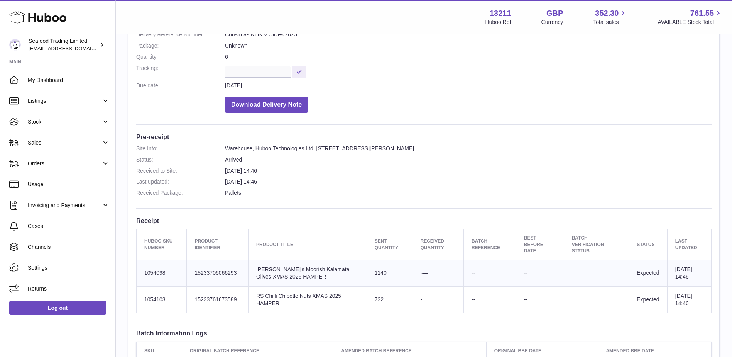
scroll to position [193, 0]
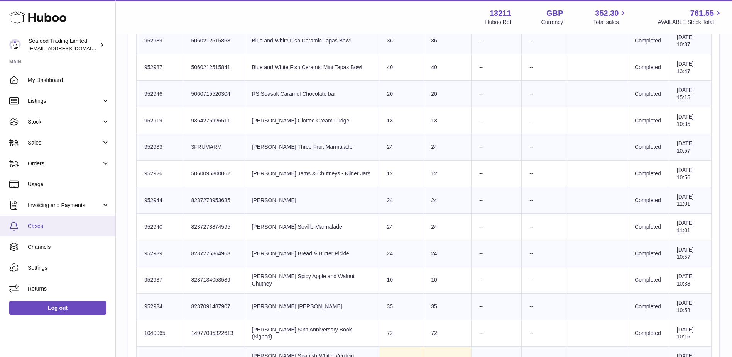
scroll to position [270, 0]
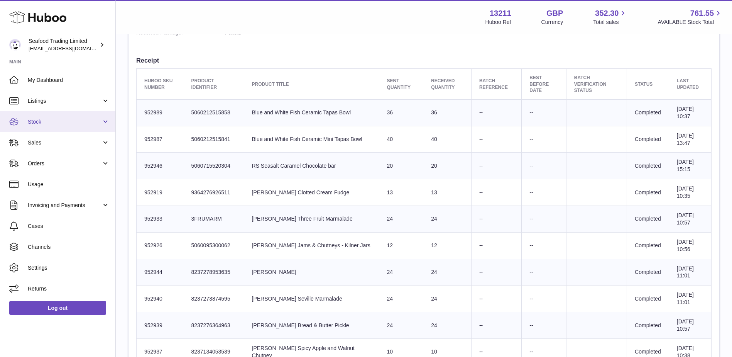
click at [46, 123] on span "Stock" at bounding box center [65, 121] width 74 height 7
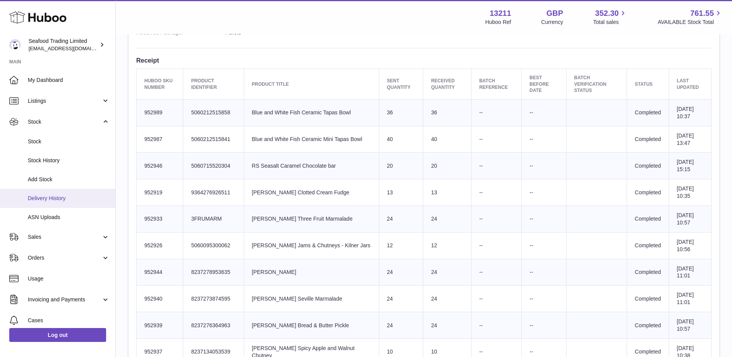
click at [47, 199] on span "Delivery History" at bounding box center [69, 197] width 82 height 7
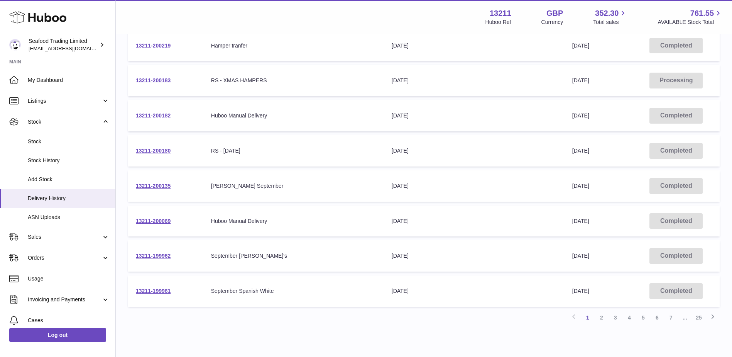
scroll to position [227, 0]
